Goal: Task Accomplishment & Management: Use online tool/utility

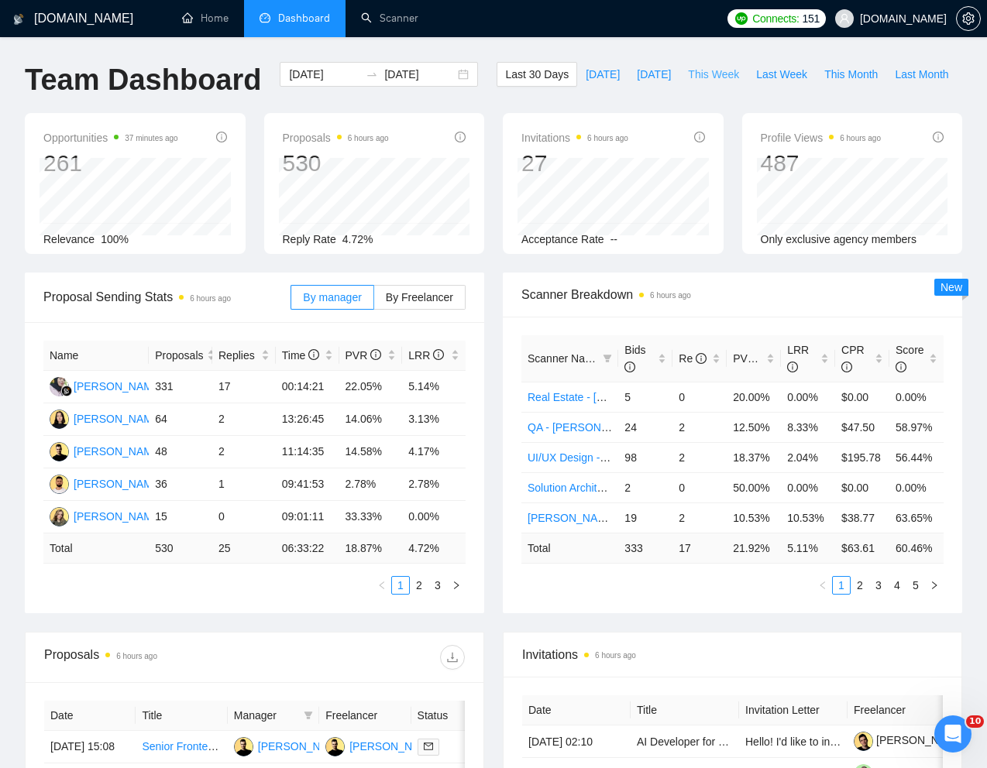
click at [688, 83] on span "This Week" at bounding box center [713, 74] width 51 height 17
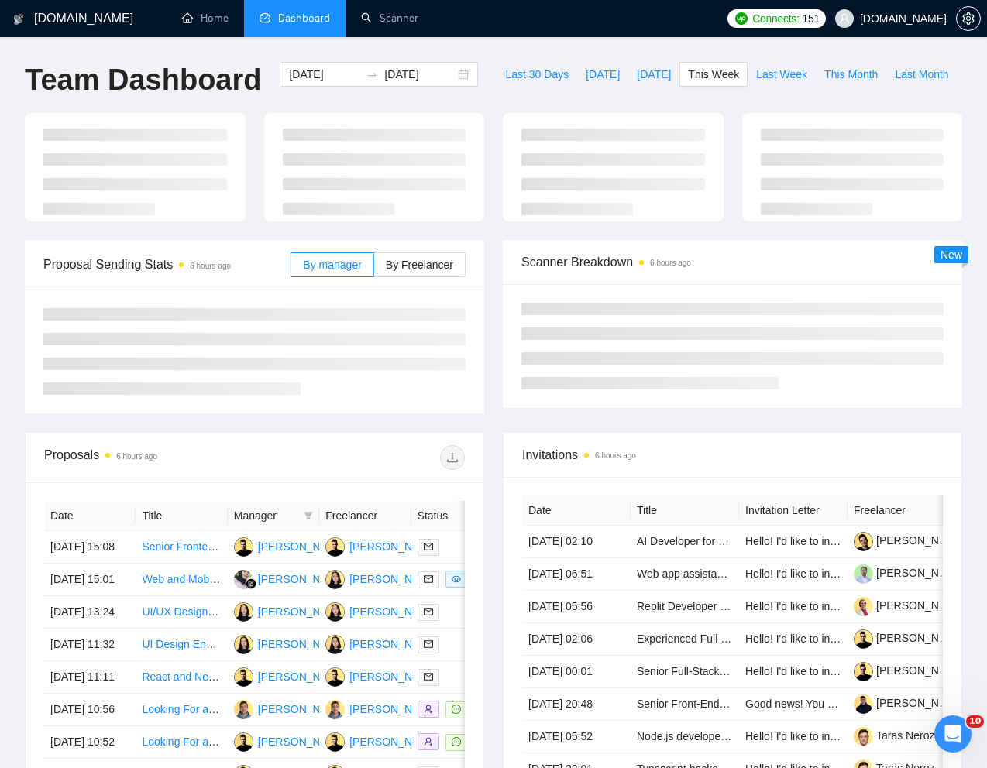
type input "[DATE]"
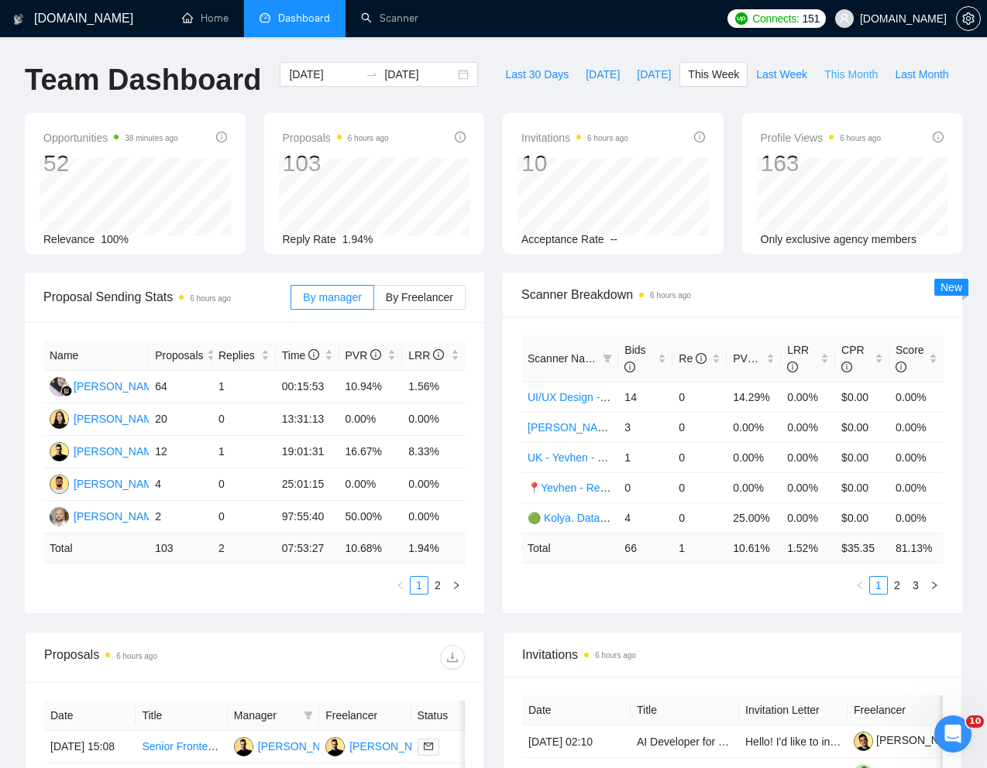
click at [824, 83] on span "This Month" at bounding box center [850, 74] width 53 height 17
type input "[DATE]"
click at [894, 83] on span "Last Month" at bounding box center [920, 74] width 53 height 17
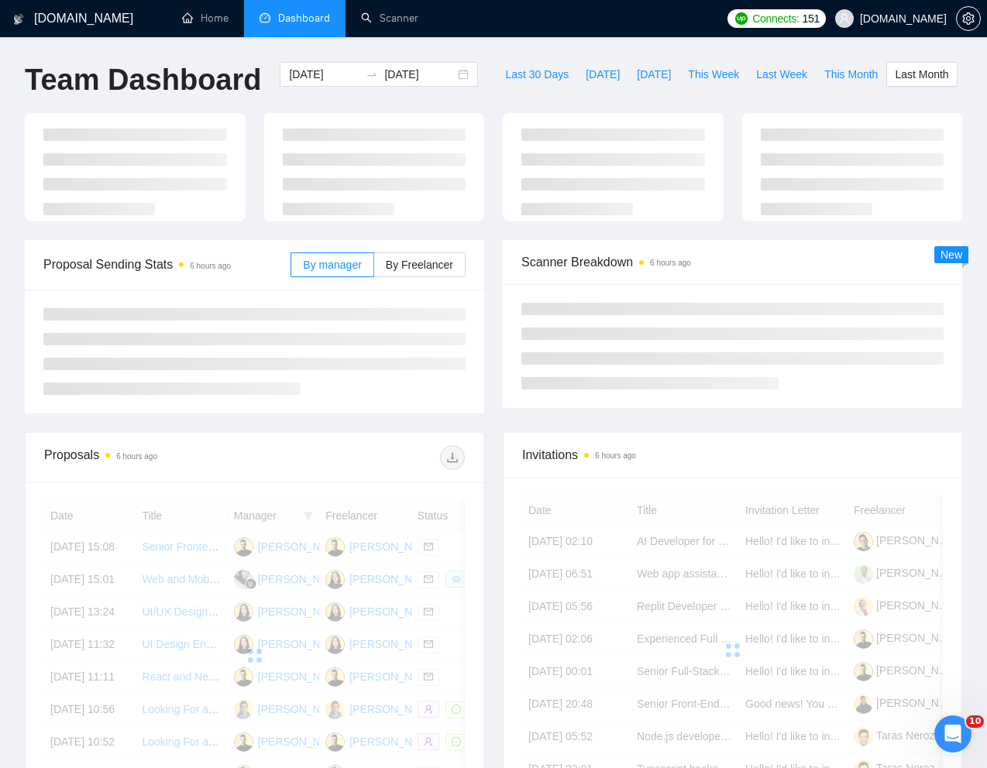
type input "[DATE]"
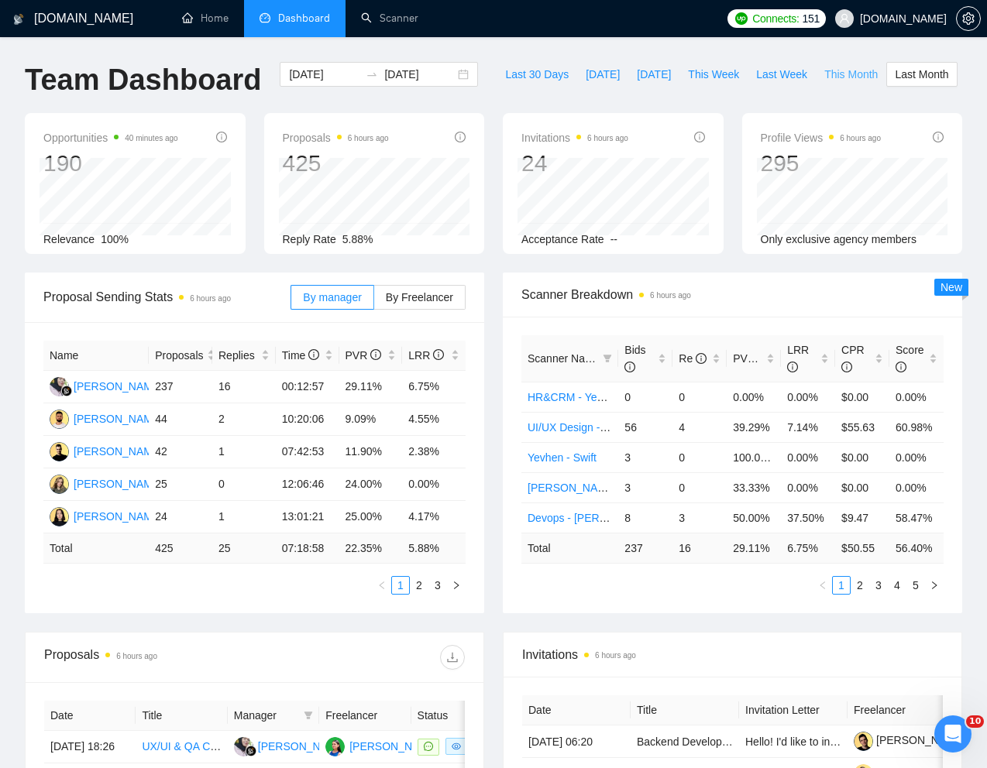
click at [824, 83] on span "This Month" at bounding box center [850, 74] width 53 height 17
type input "[DATE]"
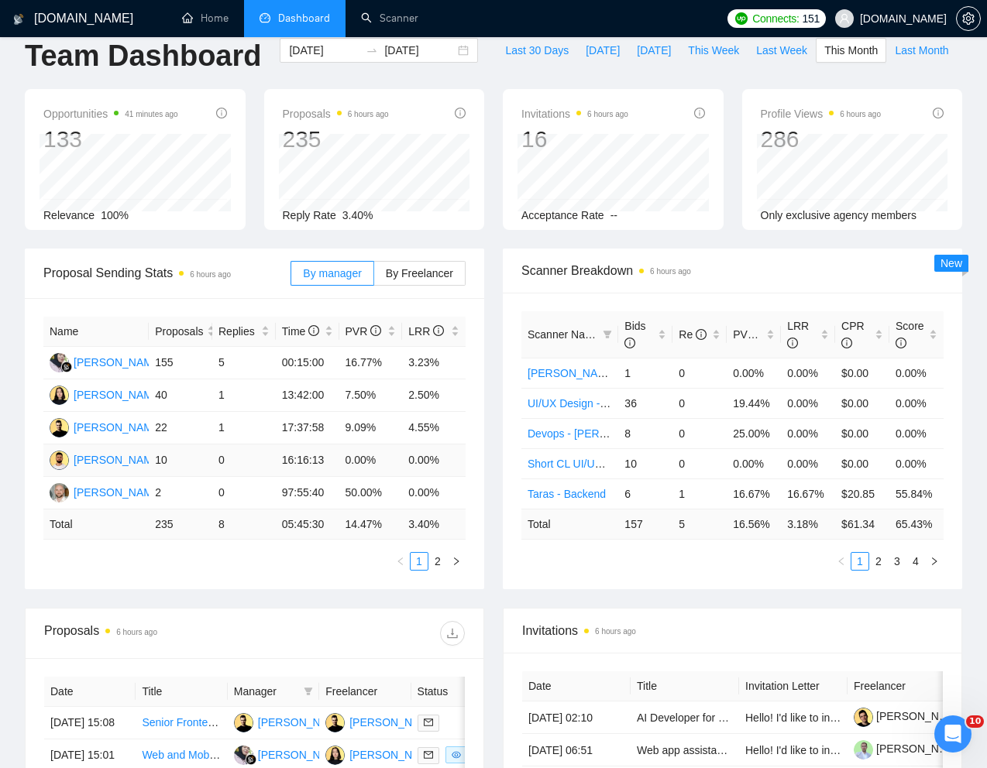
scroll to position [29, 0]
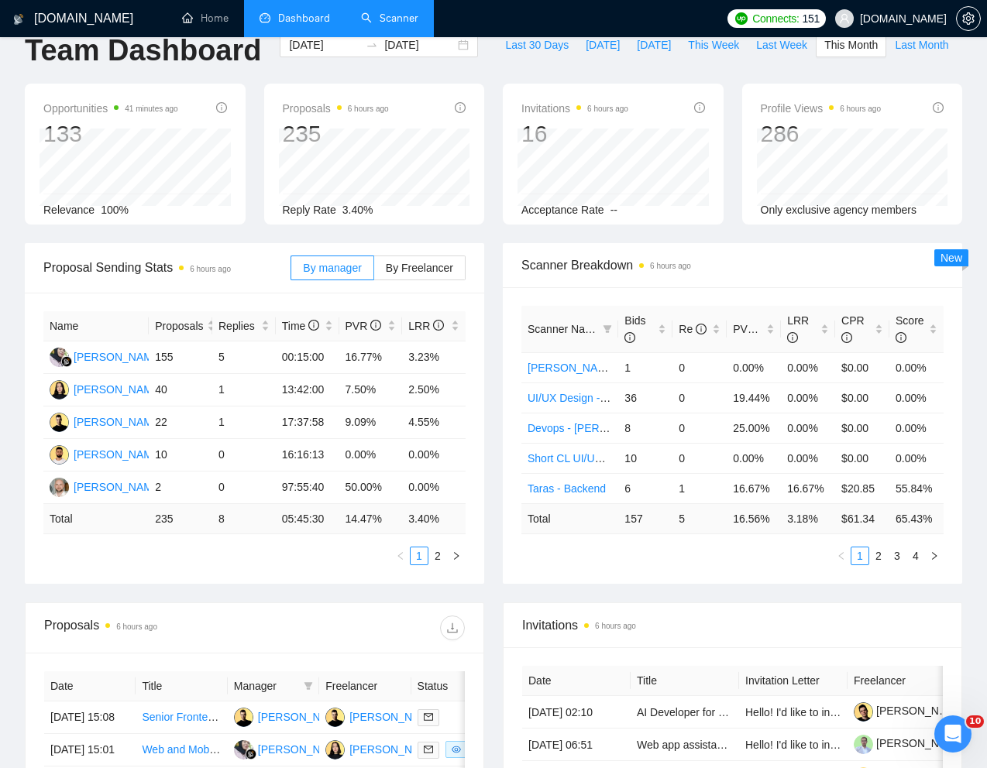
click at [390, 15] on link "Scanner" at bounding box center [389, 18] width 57 height 13
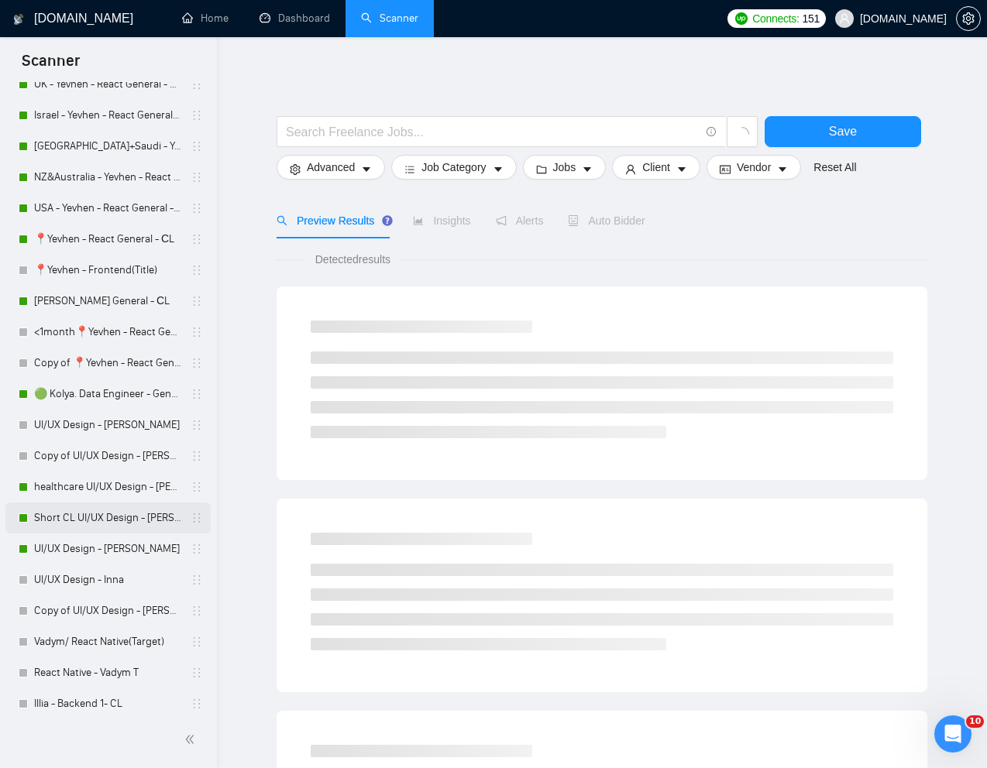
scroll to position [581, 0]
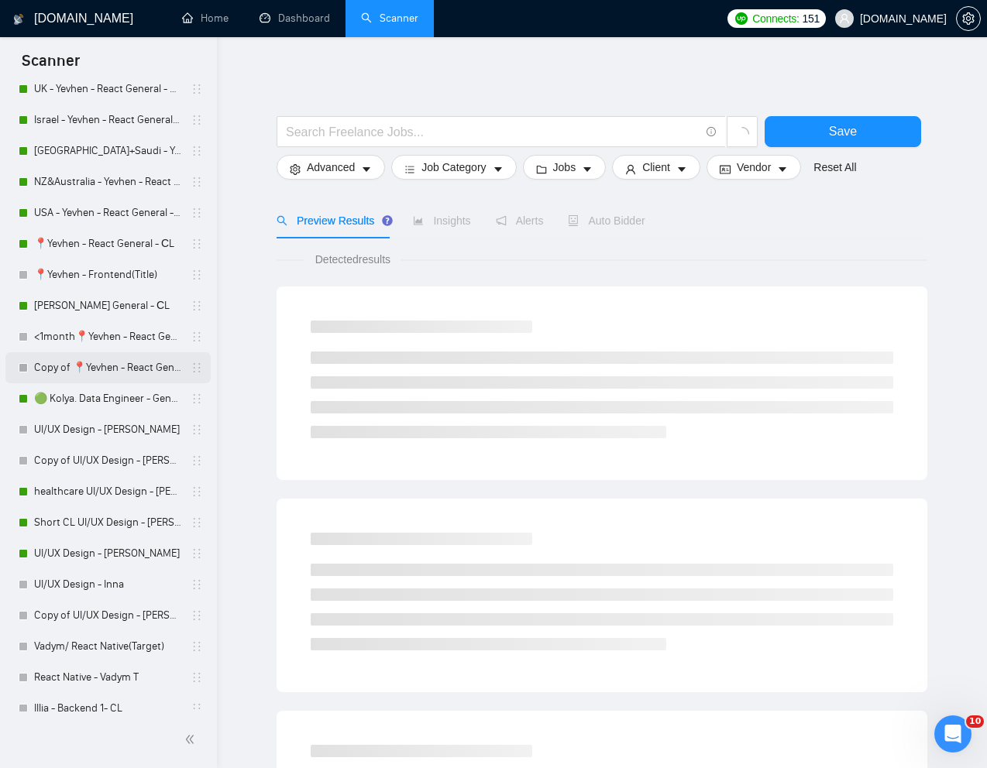
click at [108, 368] on link "Copy of 📍Yevhen - React General - СL" at bounding box center [107, 367] width 147 height 31
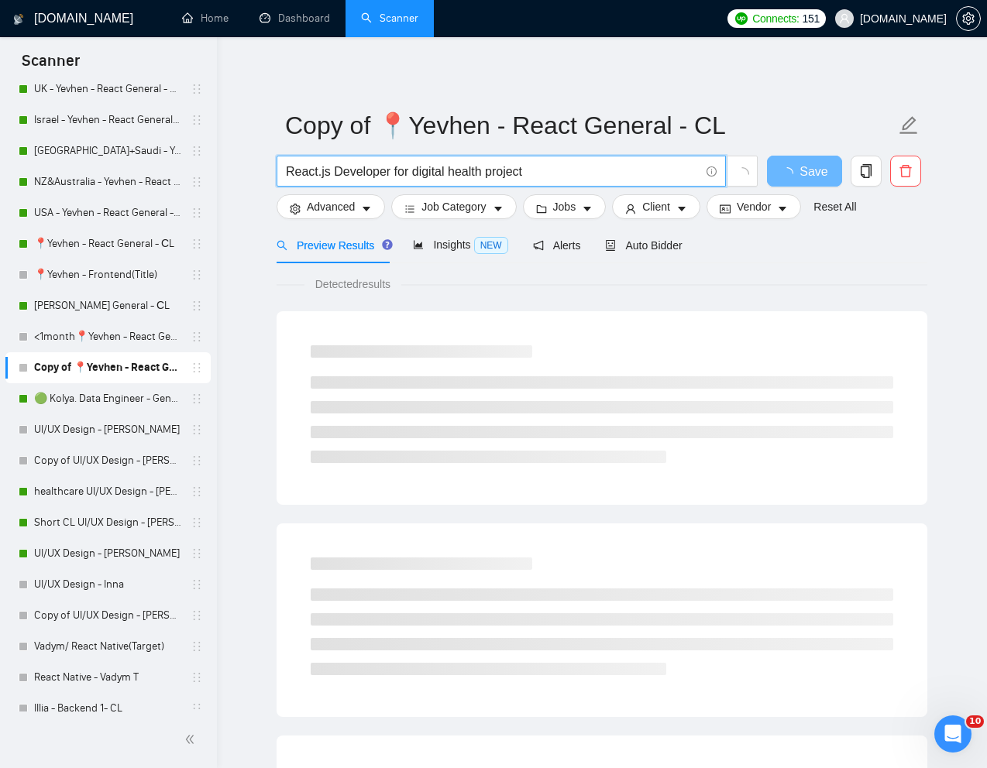
click at [383, 174] on input "React.js Developer for digital health project" at bounding box center [492, 171] width 413 height 19
paste input "Frontend Developer Needed for React/Next.js P"
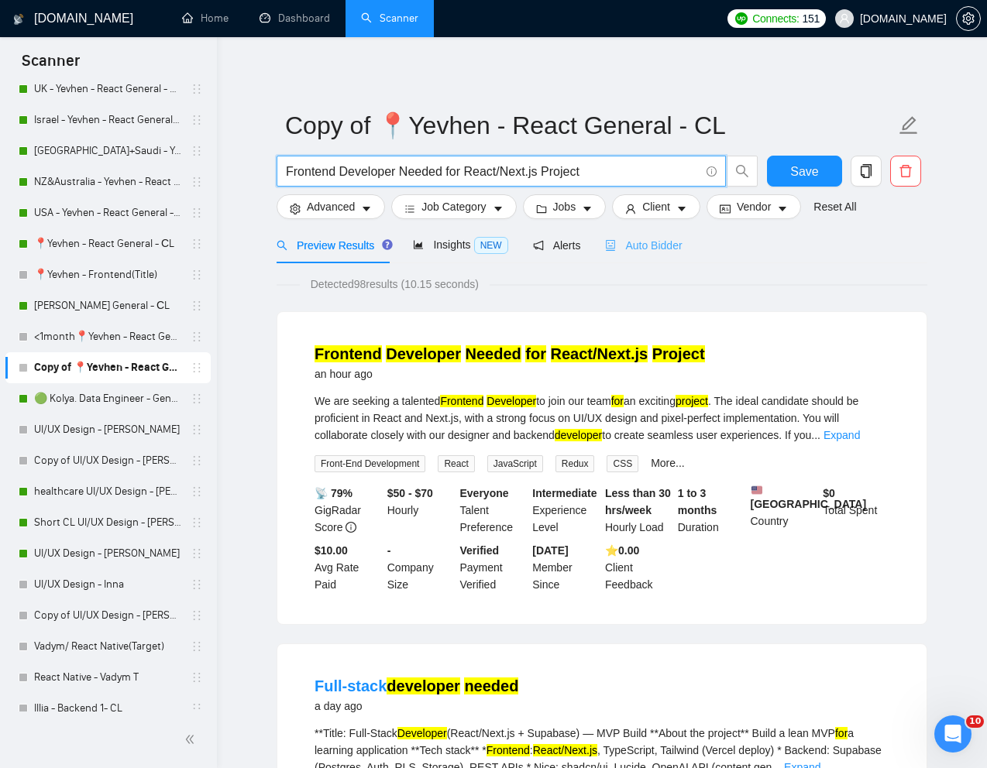
type input "Frontend Developer Needed for React/Next.js Project"
click at [657, 242] on span "Auto Bidder" at bounding box center [643, 245] width 77 height 12
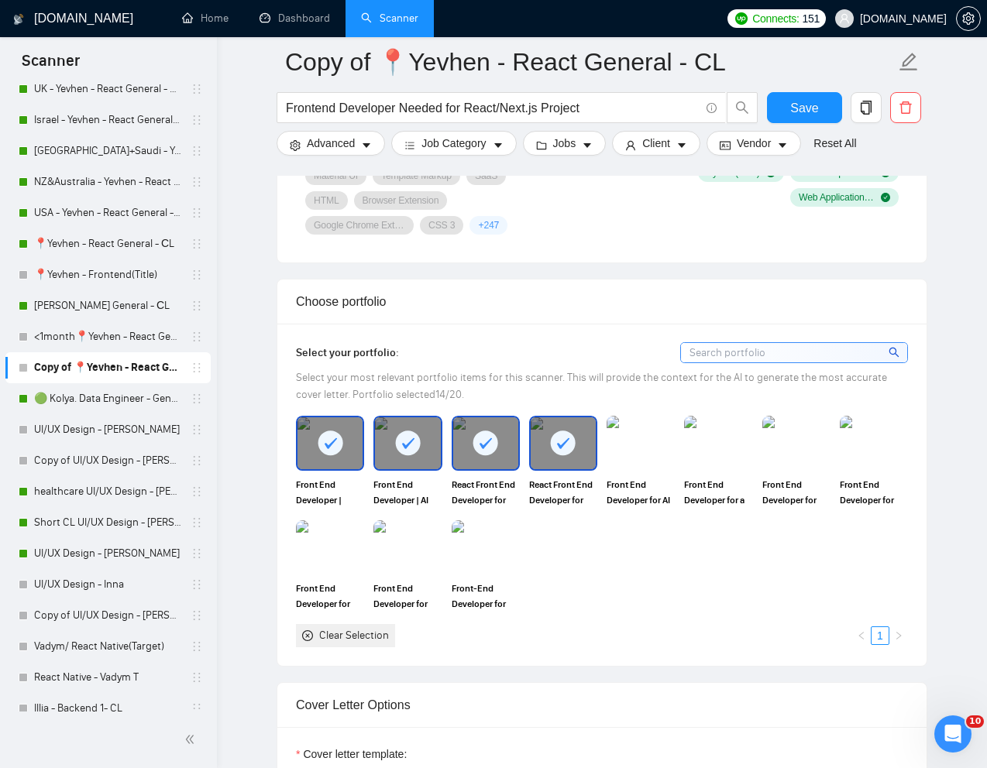
scroll to position [1265, 0]
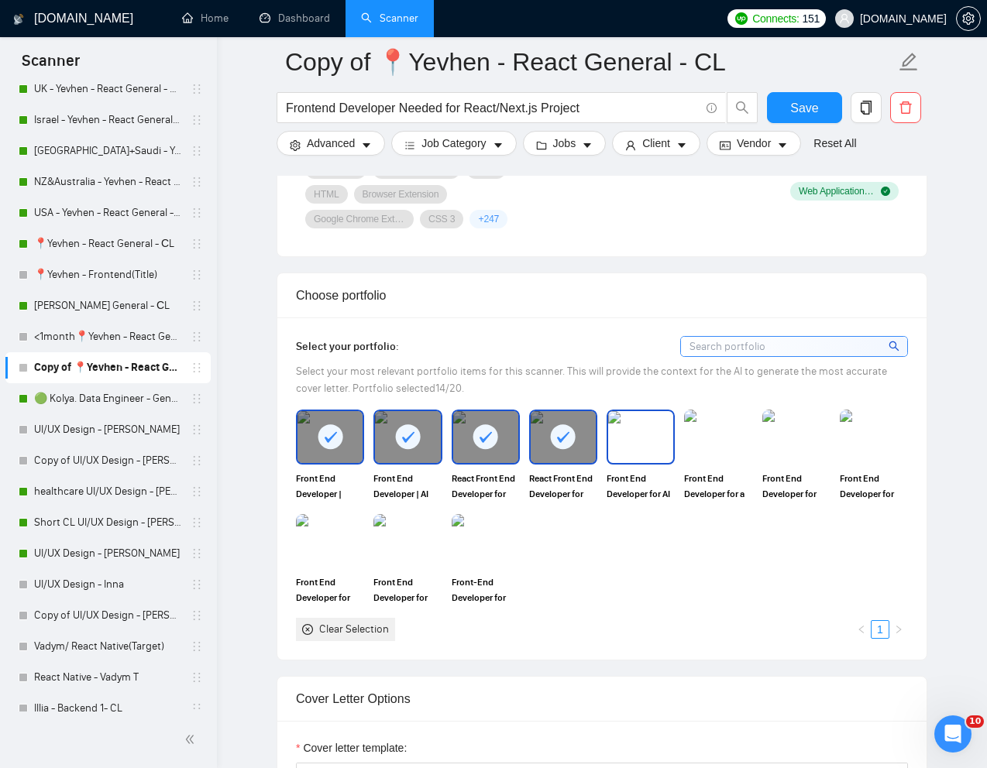
click at [650, 429] on img at bounding box center [640, 436] width 65 height 51
click at [701, 429] on img at bounding box center [717, 436] width 65 height 51
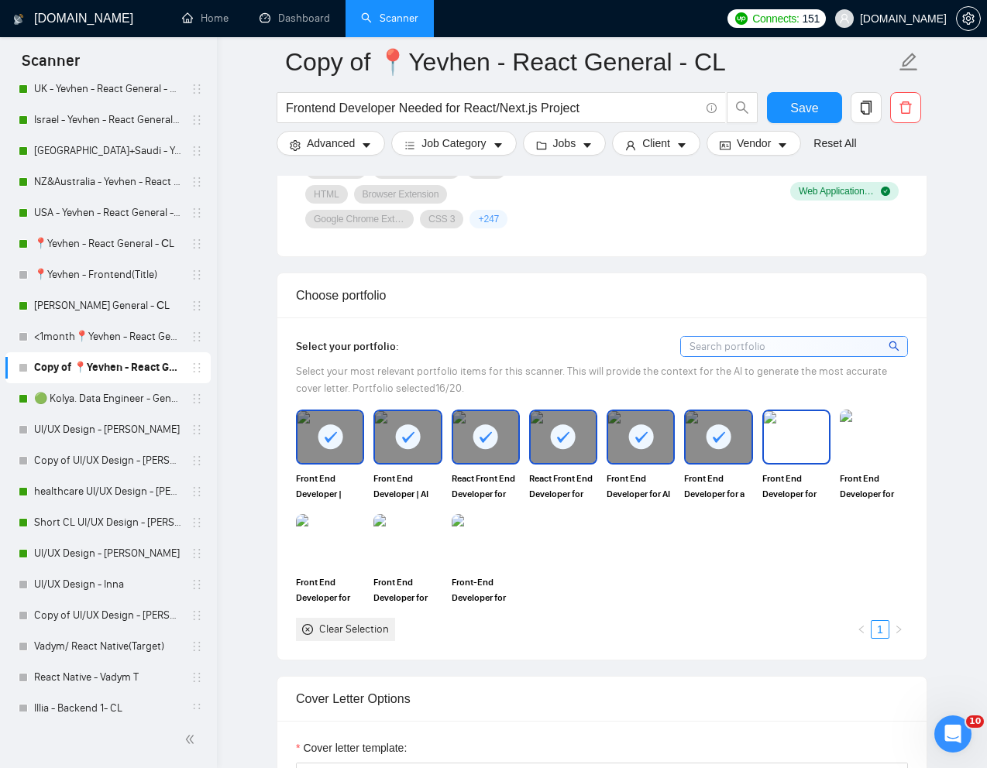
click at [784, 429] on img at bounding box center [796, 436] width 65 height 51
click at [845, 435] on img at bounding box center [873, 436] width 65 height 51
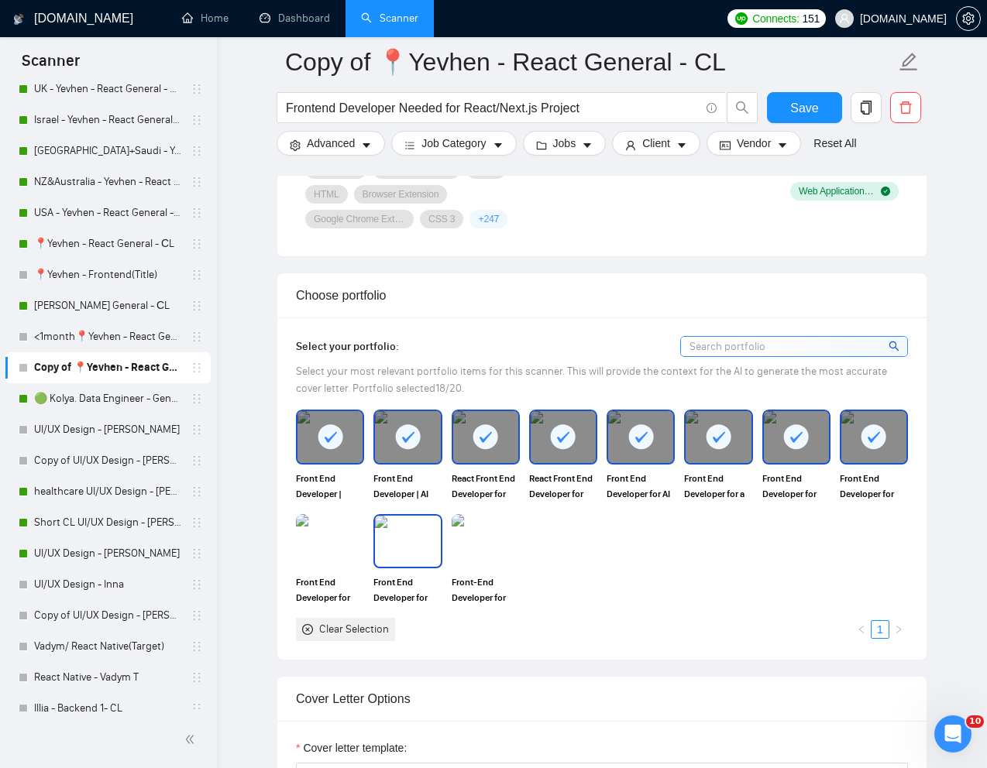
click at [412, 539] on img at bounding box center [407, 541] width 65 height 51
click at [484, 539] on img at bounding box center [485, 541] width 65 height 51
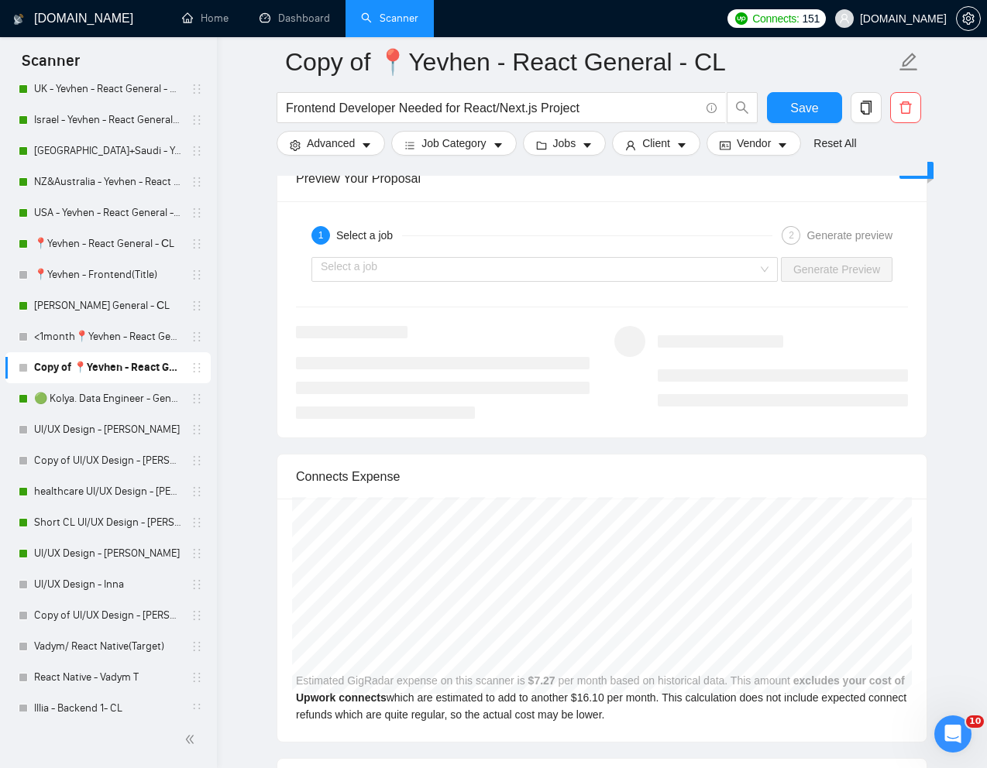
scroll to position [3167, 0]
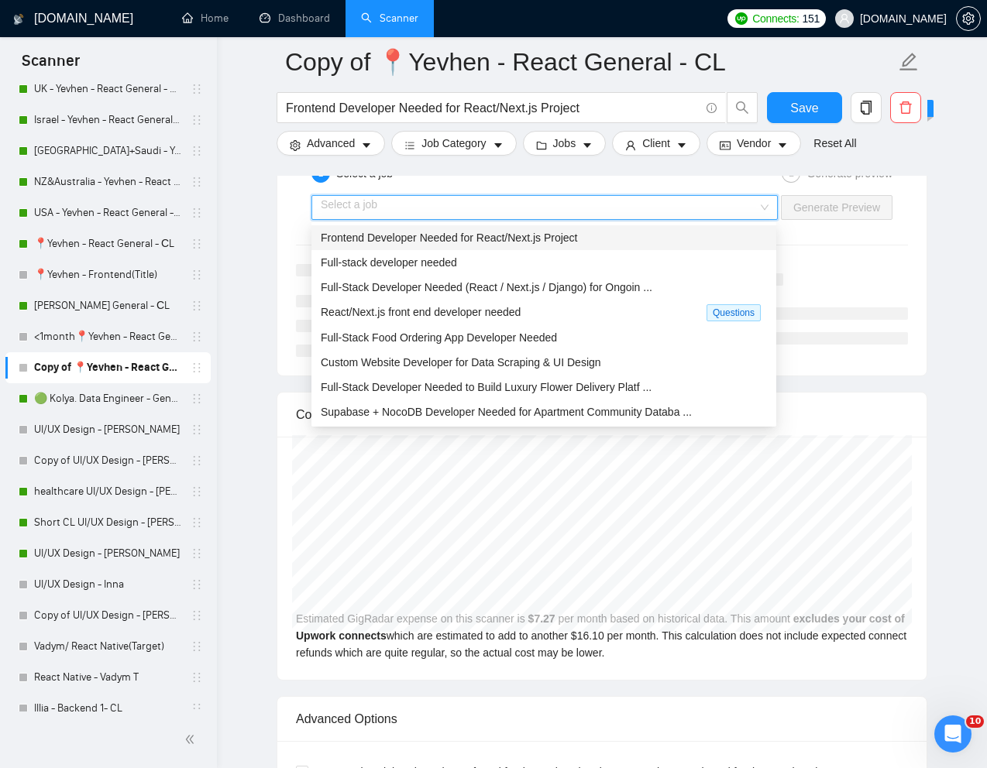
click at [711, 197] on input "search" at bounding box center [539, 207] width 437 height 23
click at [631, 237] on div "Frontend Developer Needed for React/Next.js Project" at bounding box center [544, 237] width 446 height 17
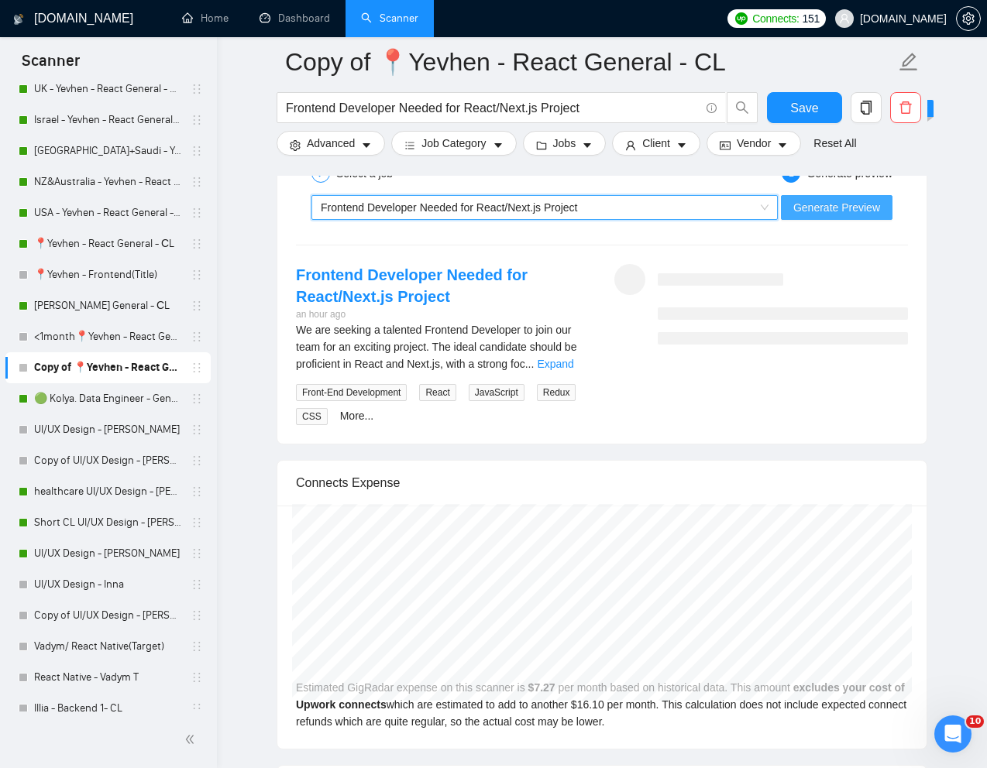
click at [812, 210] on span "Generate Preview" at bounding box center [836, 207] width 87 height 17
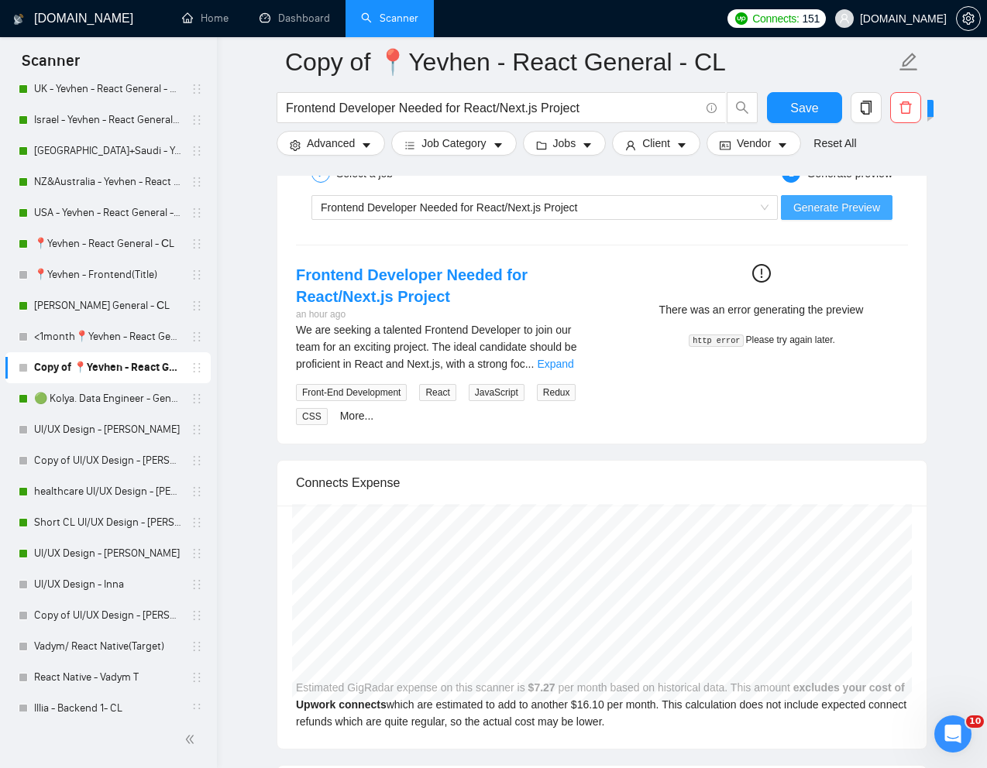
click at [839, 211] on span "Generate Preview" at bounding box center [836, 207] width 87 height 17
